Goal: Find specific page/section: Find specific page/section

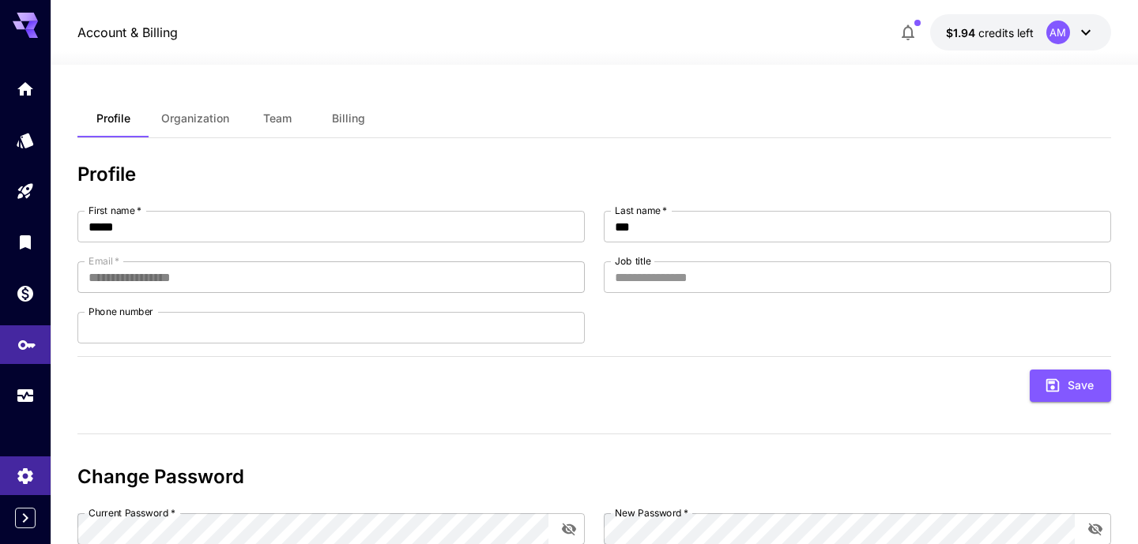
scroll to position [104, 0]
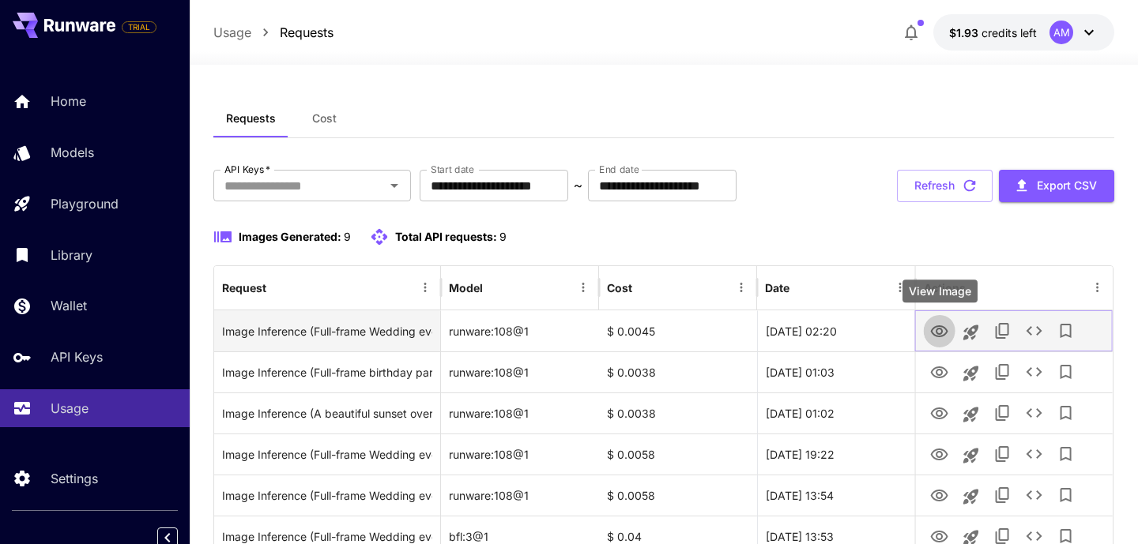
click at [936, 331] on icon "View Image" at bounding box center [939, 331] width 19 height 19
click at [948, 331] on icon "View Image" at bounding box center [939, 332] width 17 height 12
click at [936, 326] on icon "View Image" at bounding box center [939, 332] width 17 height 12
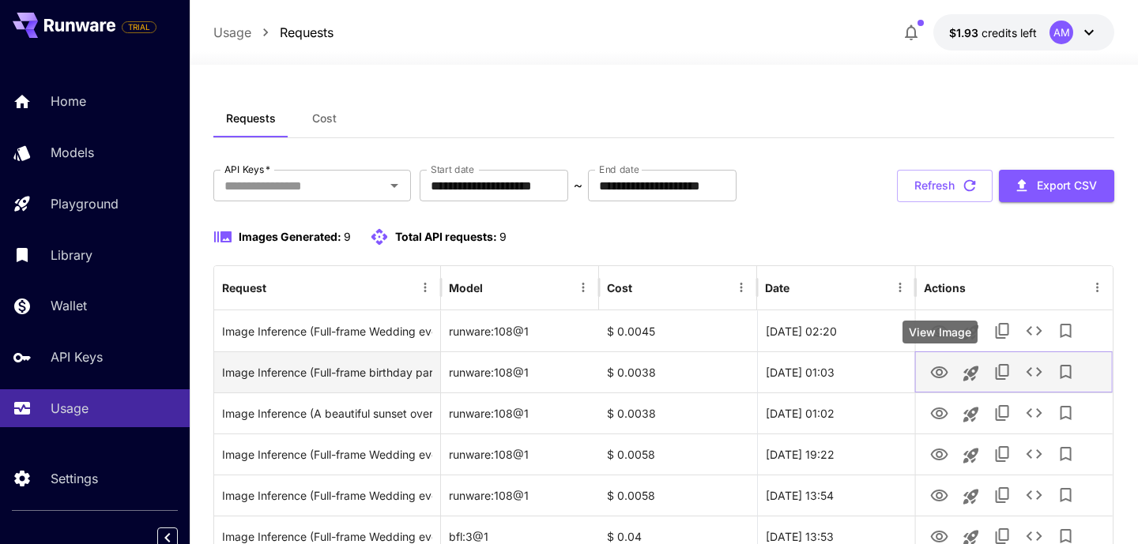
click at [928, 373] on button "View Image" at bounding box center [940, 372] width 32 height 32
click at [929, 373] on button "View Image" at bounding box center [940, 372] width 32 height 32
click at [944, 371] on icon "View Image" at bounding box center [939, 373] width 19 height 19
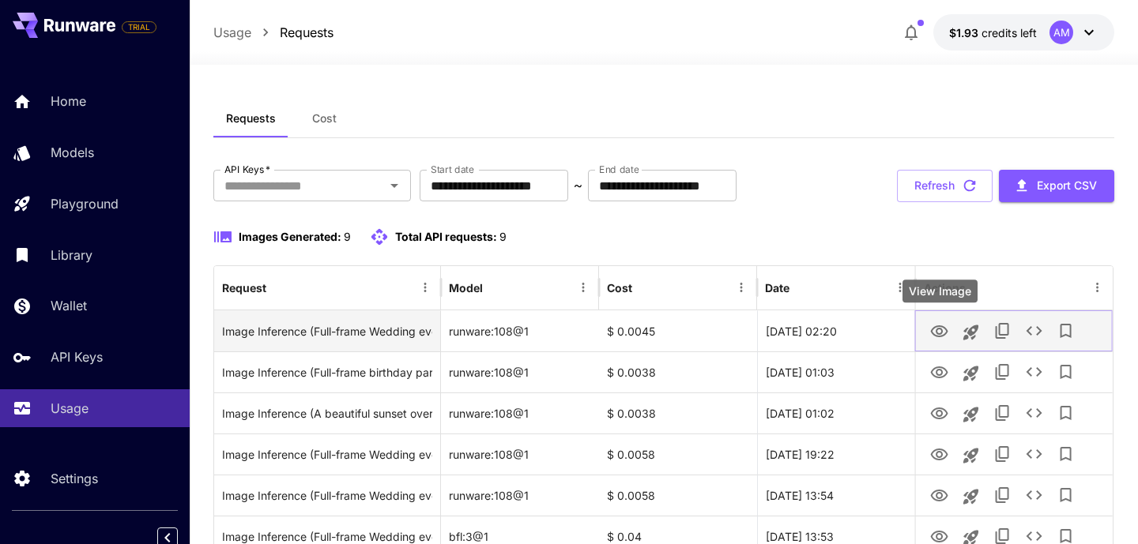
click at [936, 326] on icon "View Image" at bounding box center [939, 331] width 19 height 19
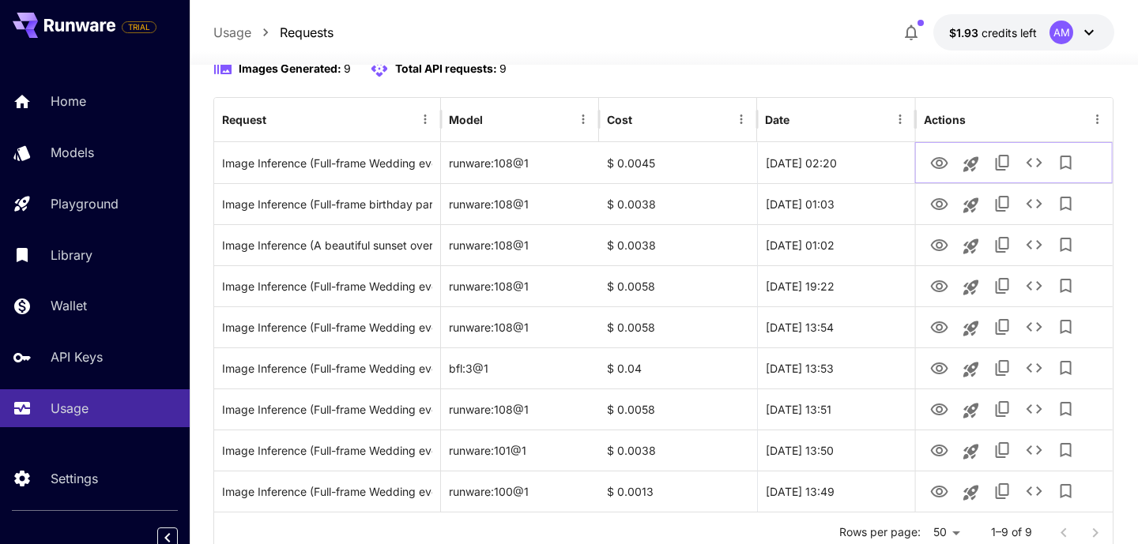
scroll to position [54, 0]
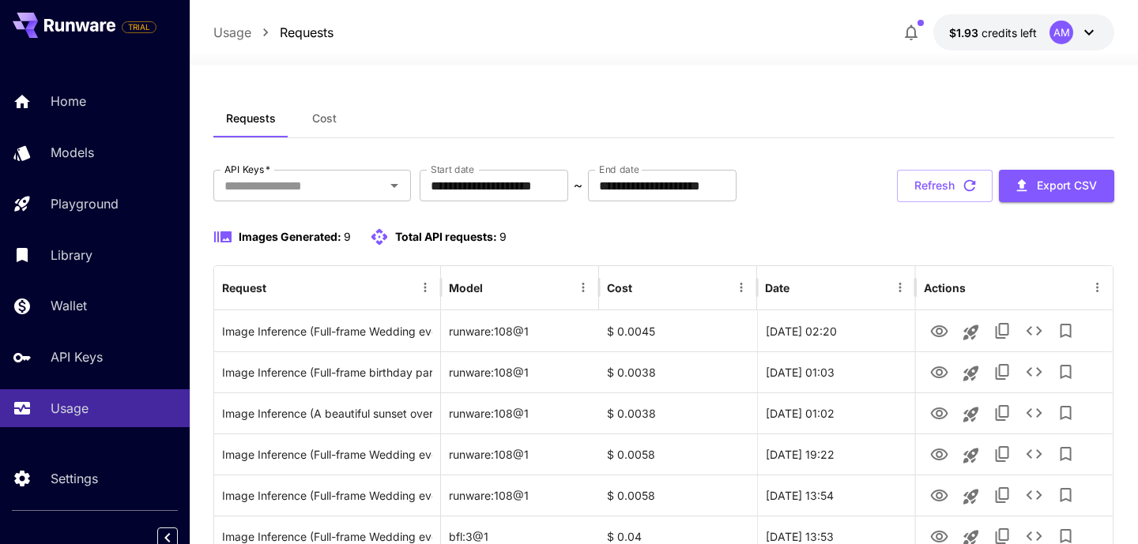
scroll to position [54, 0]
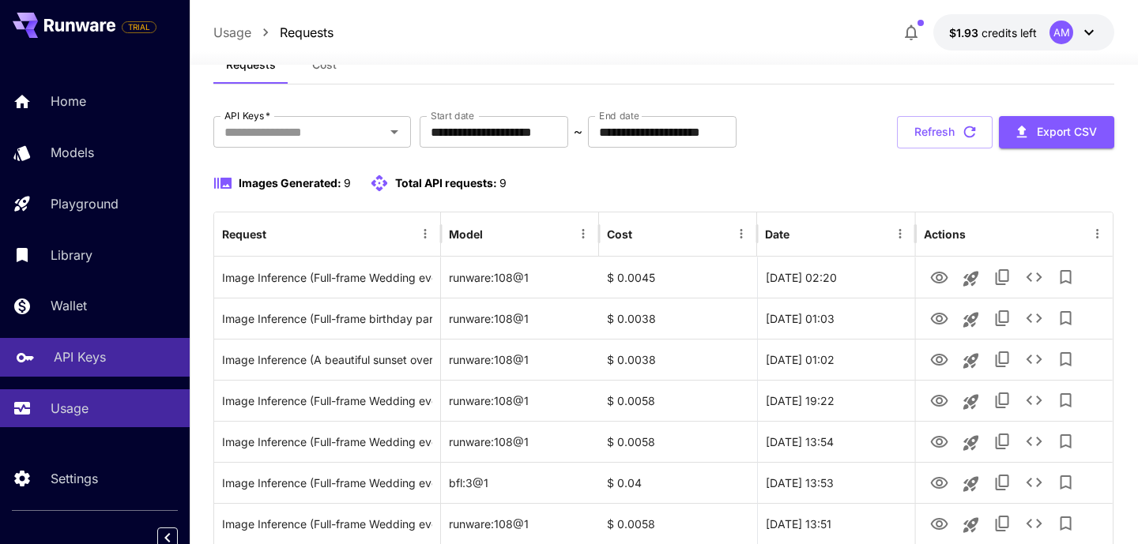
click at [121, 375] on link "API Keys" at bounding box center [95, 357] width 190 height 39
